Goal: Find specific page/section: Find specific page/section

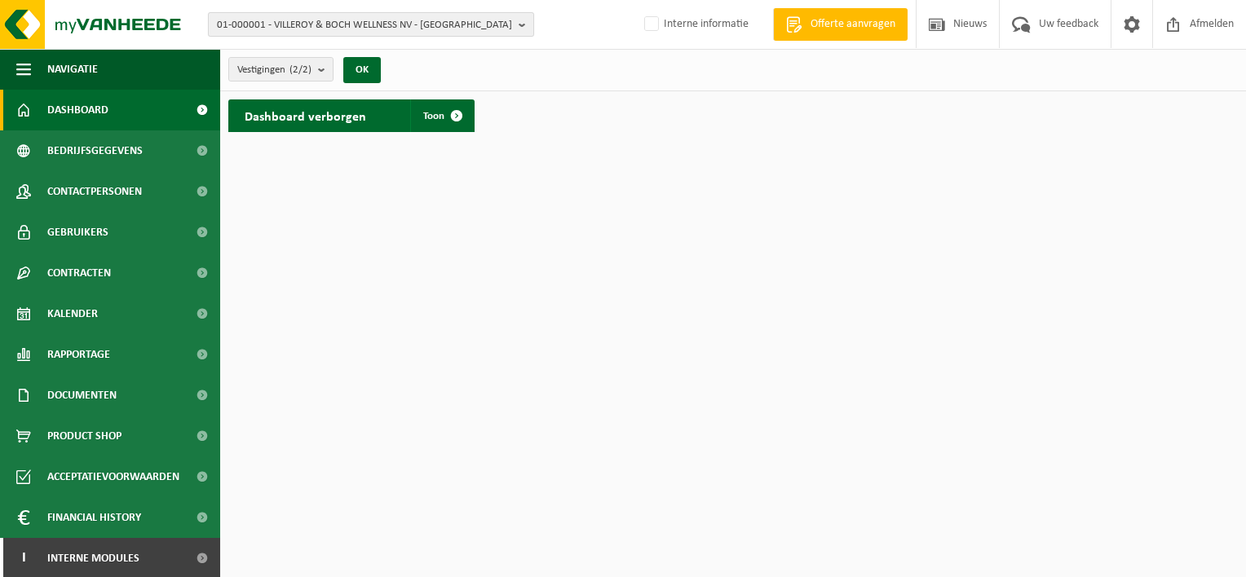
click at [516, 23] on button "01-000001 - VILLEROY & BOCH WELLNESS NV - ROESELARE" at bounding box center [371, 24] width 326 height 24
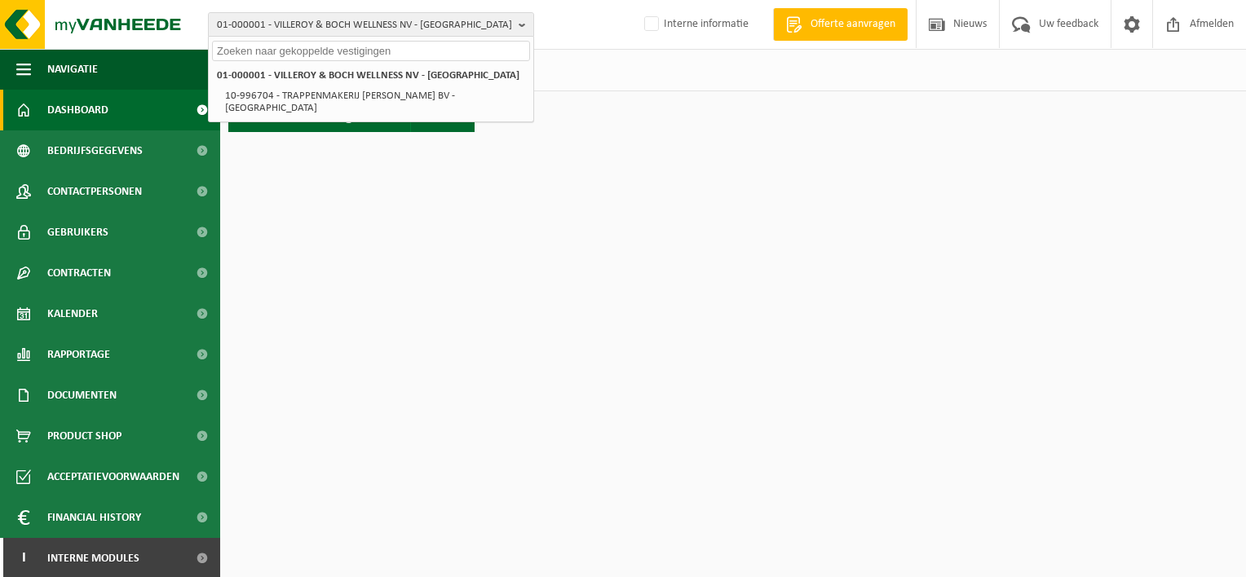
click at [351, 55] on input "text" at bounding box center [371, 51] width 318 height 20
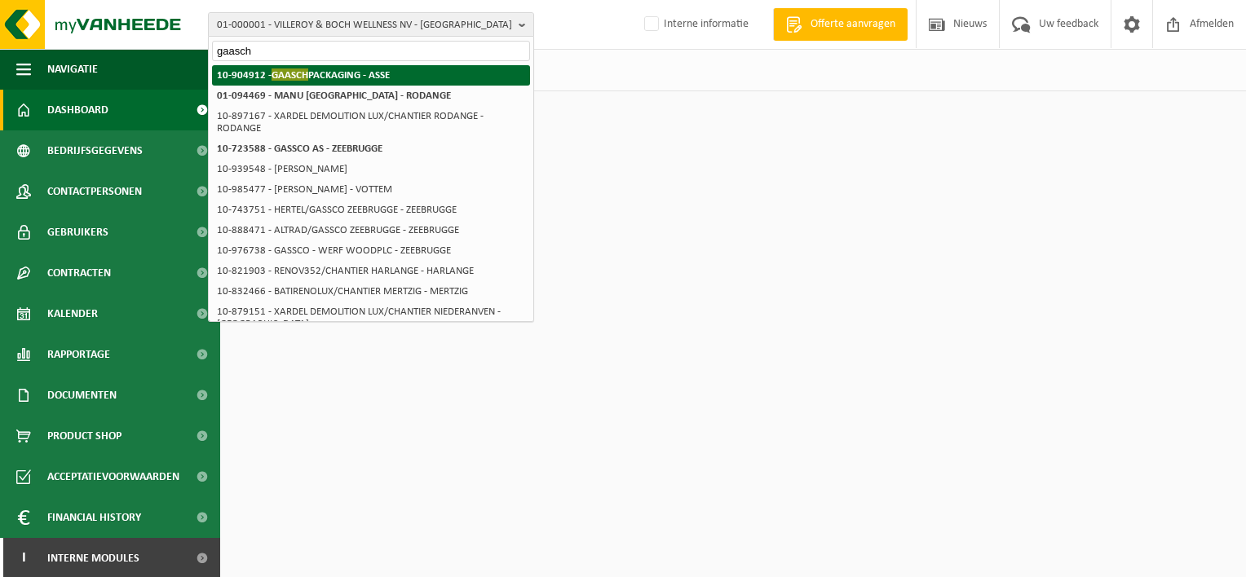
type input "gaasch"
click at [350, 77] on strong "10-904912 - GAASCH PACKAGING - ASSE" at bounding box center [303, 74] width 173 height 12
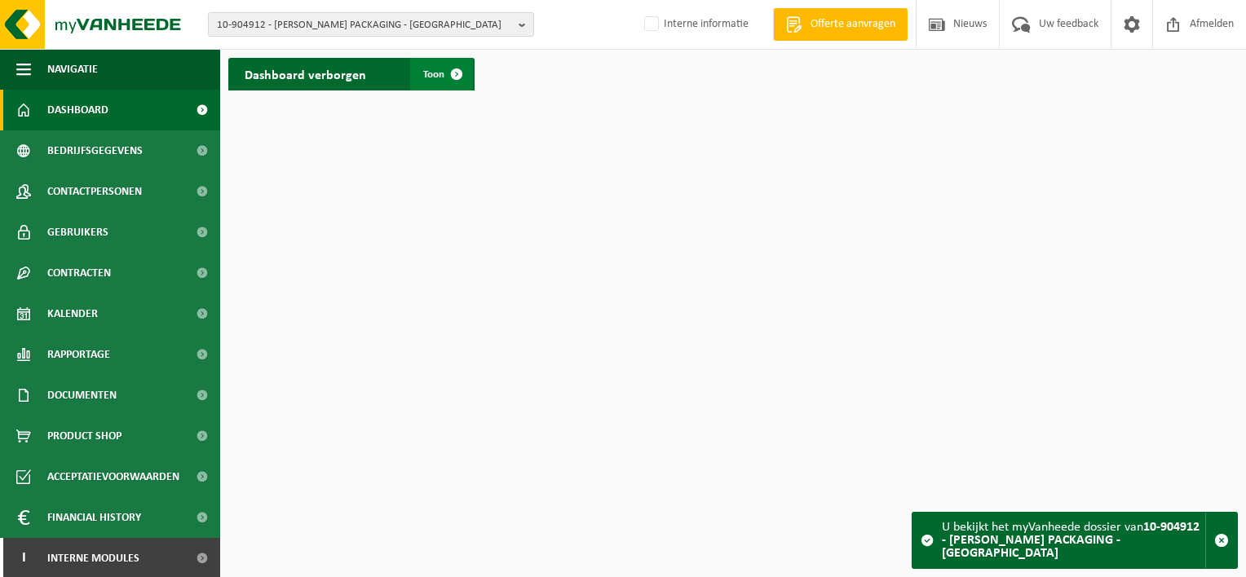
click at [428, 69] on span "Toon" at bounding box center [433, 74] width 21 height 11
